Goal: Communication & Community: Answer question/provide support

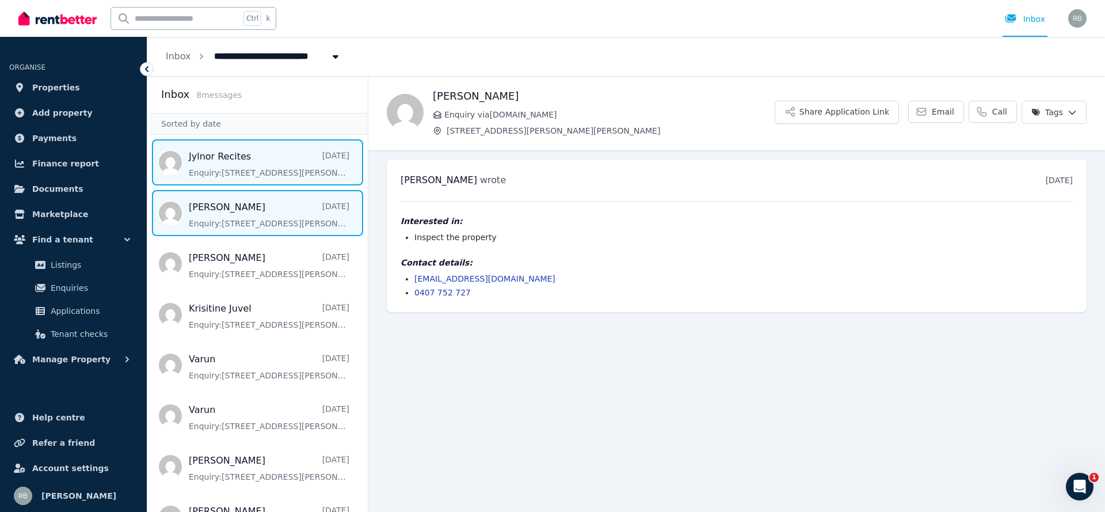
click at [261, 176] on span "Message list" at bounding box center [257, 162] width 220 height 46
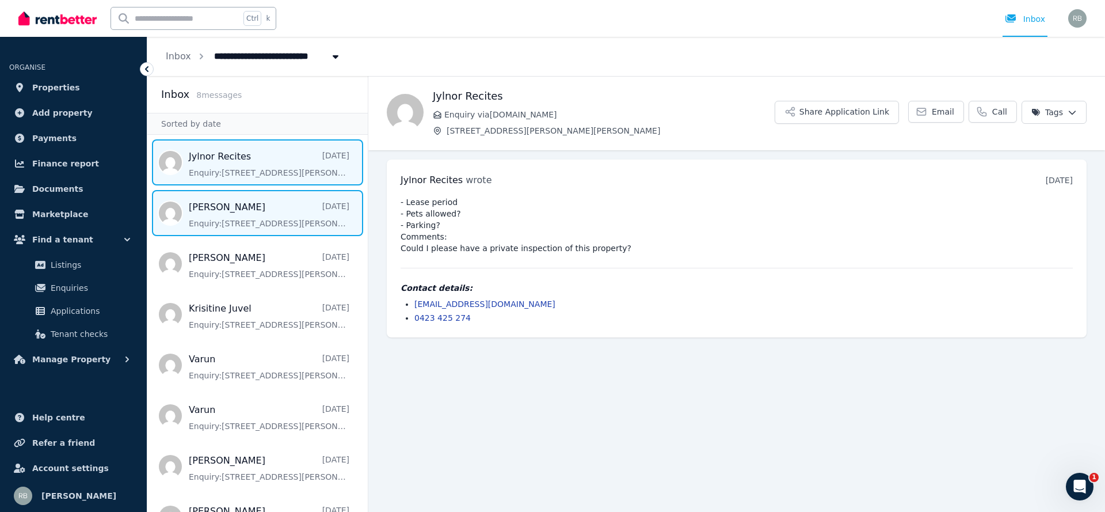
click at [271, 228] on span "Message list" at bounding box center [257, 213] width 220 height 46
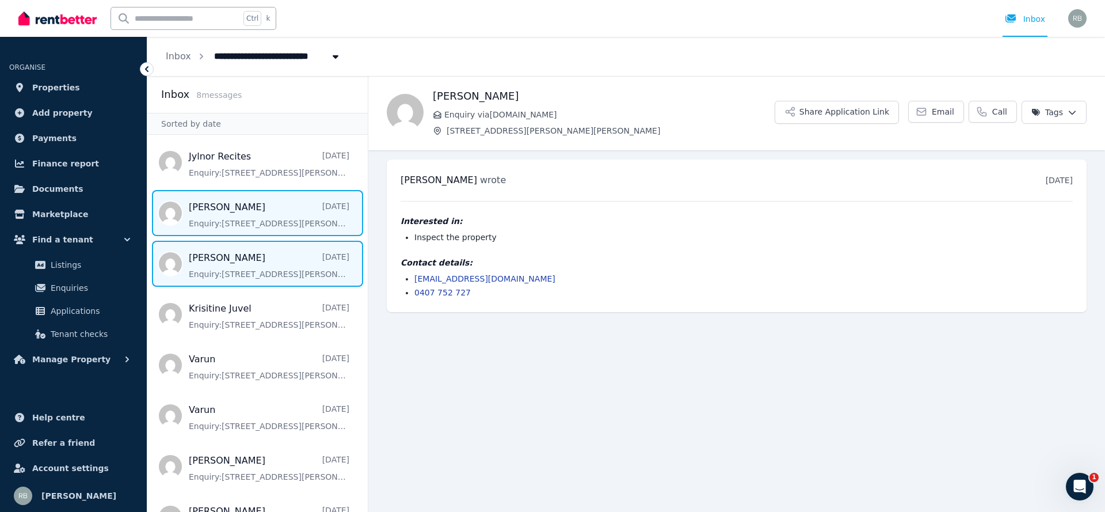
click at [247, 260] on span "Message list" at bounding box center [257, 264] width 220 height 46
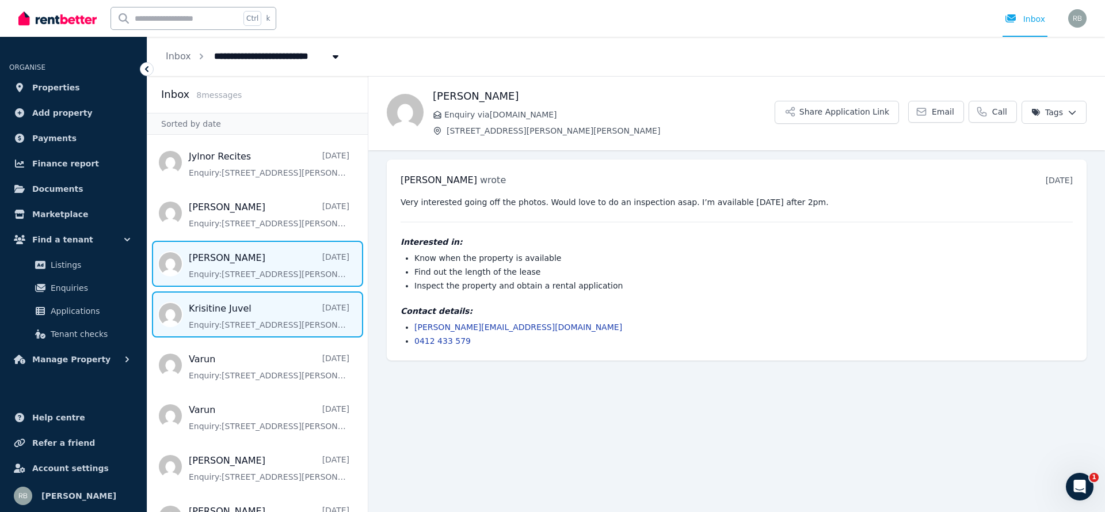
click at [247, 313] on span "Message list" at bounding box center [257, 314] width 220 height 46
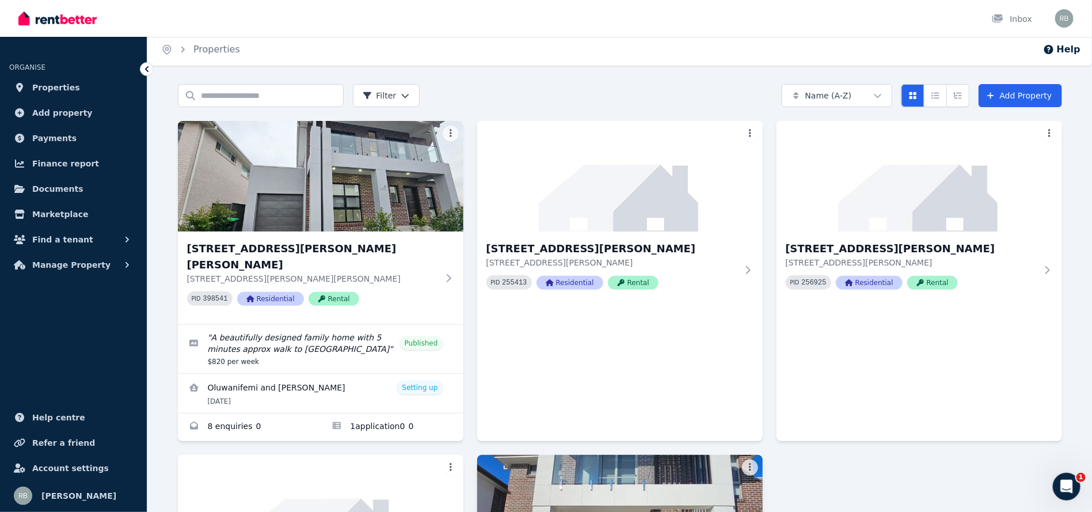
scroll to position [246, 0]
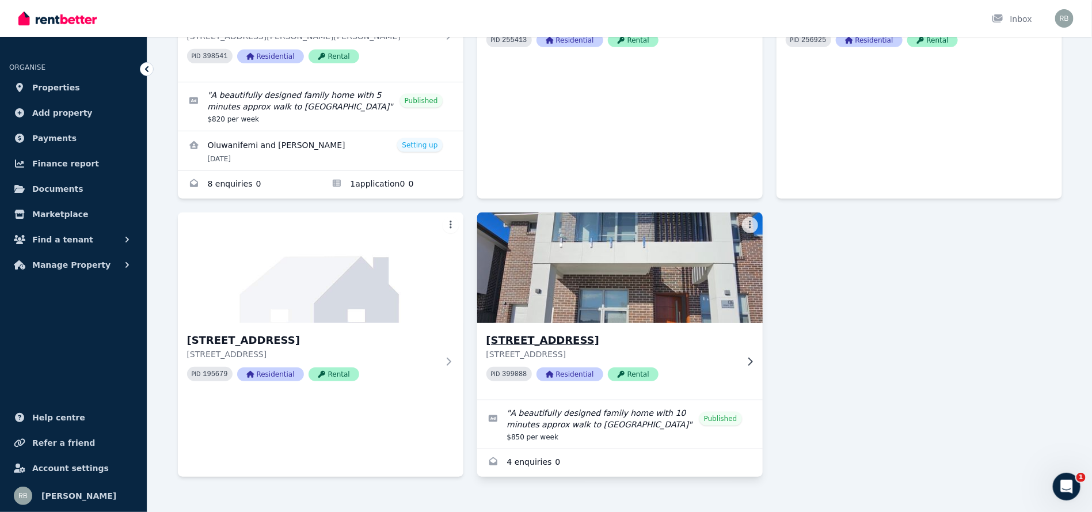
click at [656, 261] on img at bounding box center [620, 268] width 300 height 116
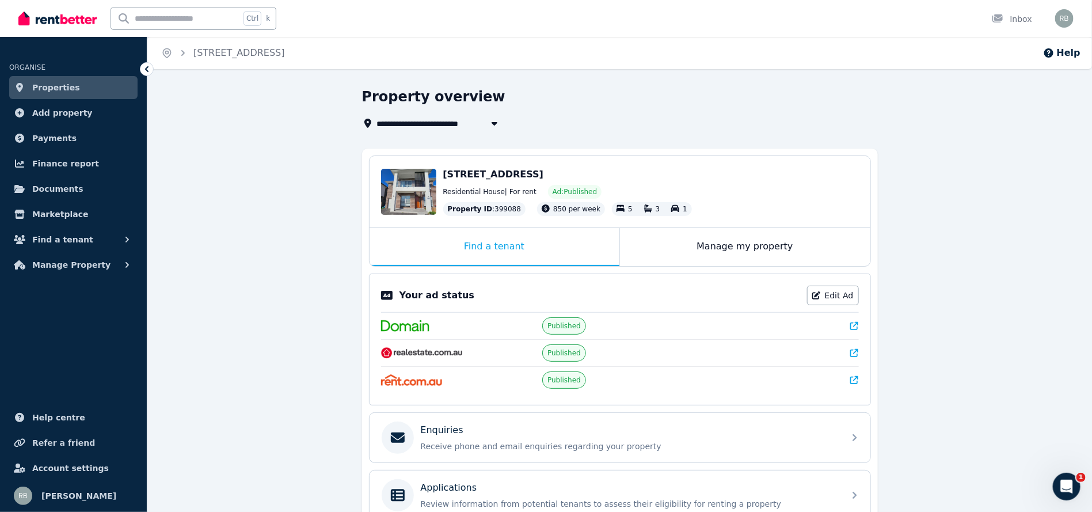
click at [853, 349] on icon at bounding box center [854, 353] width 8 height 8
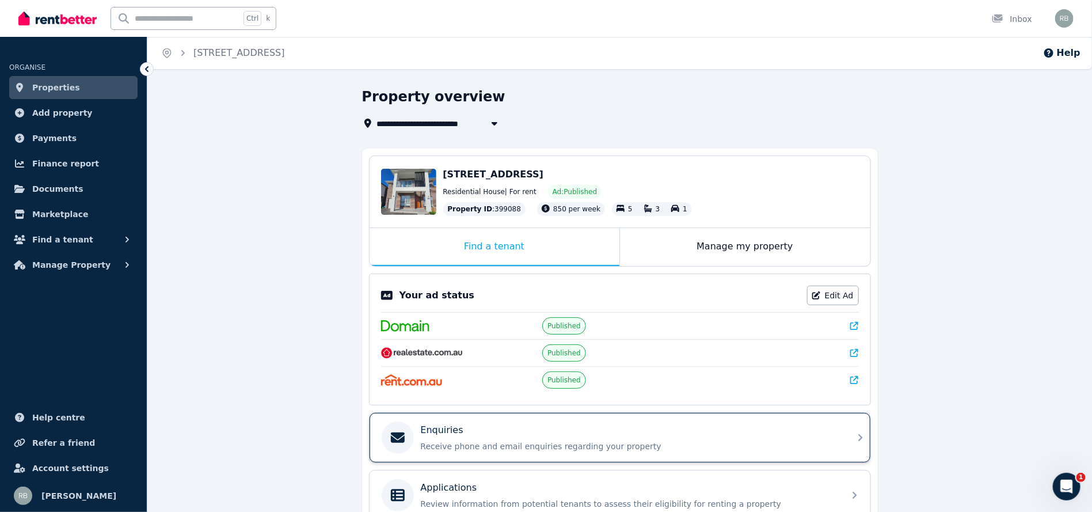
scroll to position [86, 0]
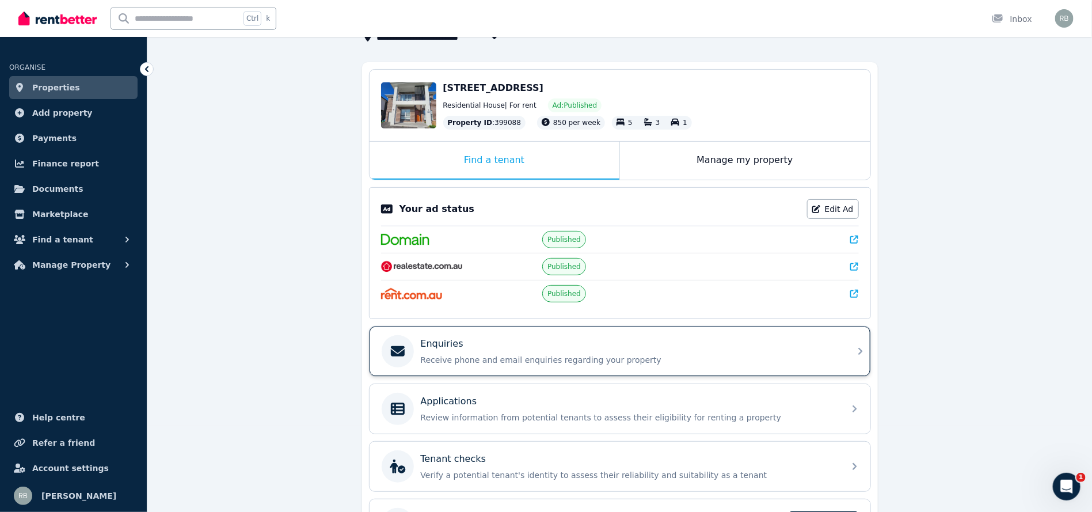
click at [435, 347] on p "Enquiries" at bounding box center [442, 344] width 43 height 14
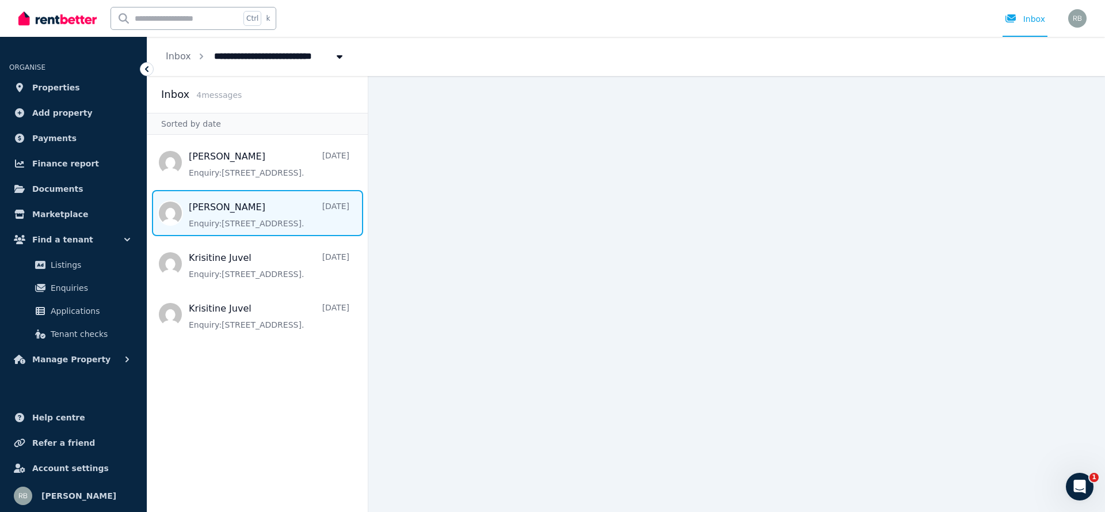
click at [296, 218] on span "Message list" at bounding box center [257, 213] width 220 height 46
